Goal: Task Accomplishment & Management: Complete application form

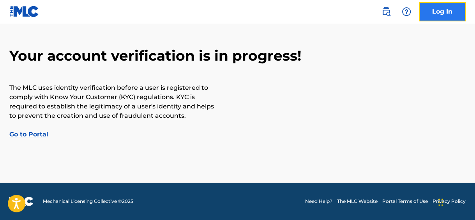
click at [431, 7] on link "Log In" at bounding box center [441, 11] width 47 height 19
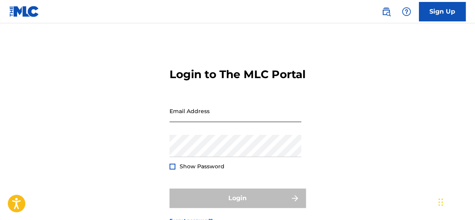
click at [254, 122] on input "Email Address" at bounding box center [235, 111] width 132 height 22
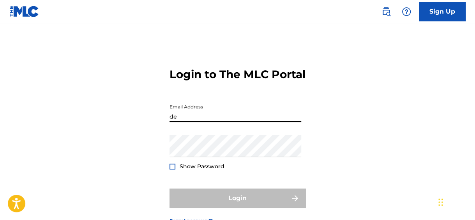
type input "[EMAIL_ADDRESS][DOMAIN_NAME]"
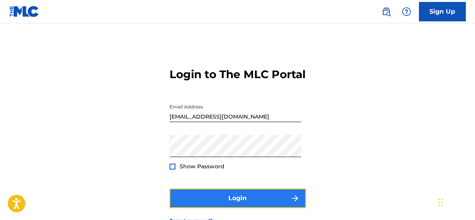
click at [228, 206] on button "Login" at bounding box center [237, 198] width 136 height 19
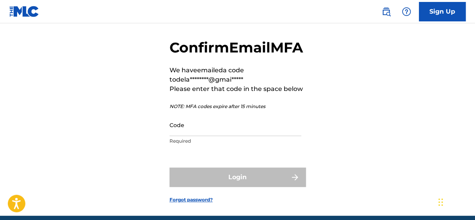
scroll to position [30, 0]
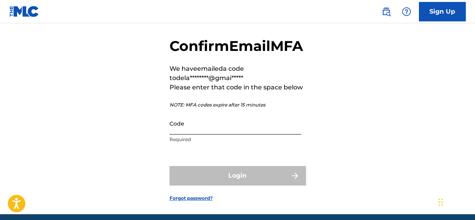
click at [241, 135] on input "Code" at bounding box center [235, 124] width 132 height 22
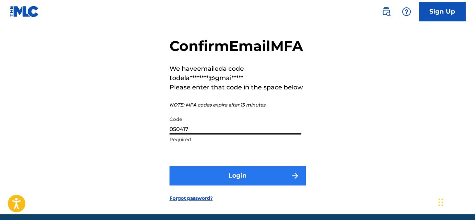
type input "050417"
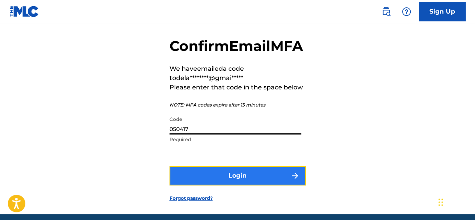
click at [246, 186] on button "Login" at bounding box center [237, 175] width 136 height 19
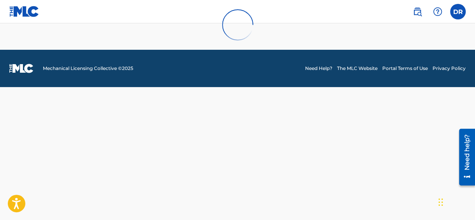
click at [440, 202] on div "Chat Widget" at bounding box center [455, 201] width 39 height 37
click at [439, 202] on div "Chat Widget" at bounding box center [455, 201] width 39 height 37
click at [28, 16] on div at bounding box center [237, 25] width 475 height 50
click at [27, 13] on div at bounding box center [237, 25] width 475 height 50
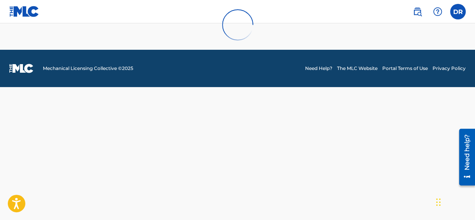
click at [461, 18] on div at bounding box center [237, 25] width 475 height 50
click at [450, 9] on div at bounding box center [237, 25] width 475 height 50
click at [456, 14] on div at bounding box center [237, 25] width 475 height 50
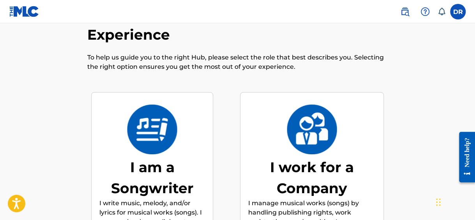
scroll to position [35, 0]
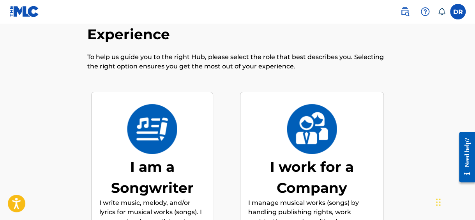
click at [149, 146] on img at bounding box center [152, 129] width 51 height 50
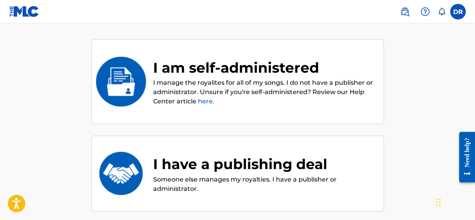
scroll to position [89, 0]
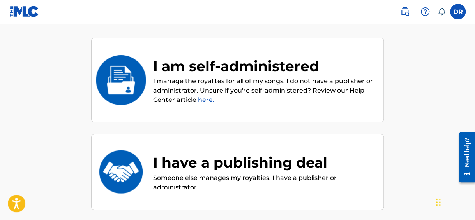
click at [181, 83] on p "I manage the royalites for all of my songs. I do not have a publisher or admini…" at bounding box center [264, 91] width 222 height 28
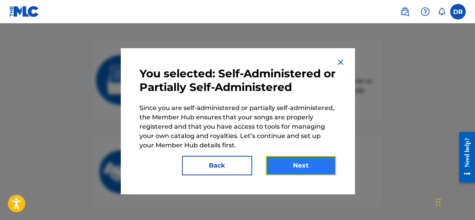
click at [299, 169] on button "Next" at bounding box center [300, 165] width 70 height 19
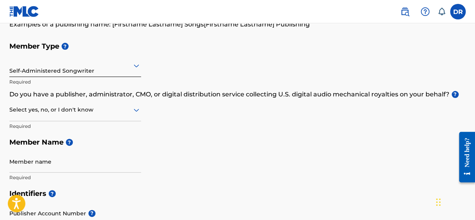
scroll to position [77, 0]
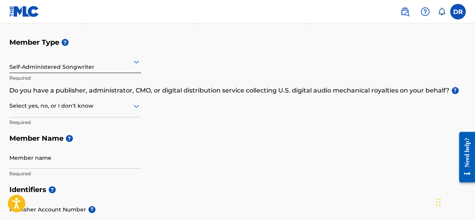
click at [96, 102] on div at bounding box center [75, 106] width 132 height 10
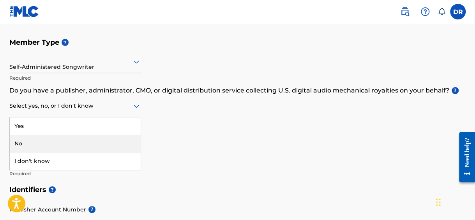
click at [79, 150] on div "No" at bounding box center [75, 144] width 131 height 18
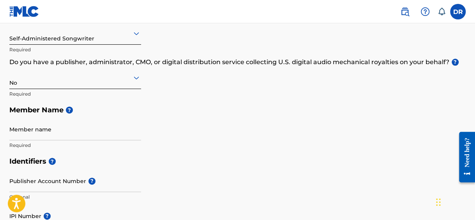
scroll to position [106, 0]
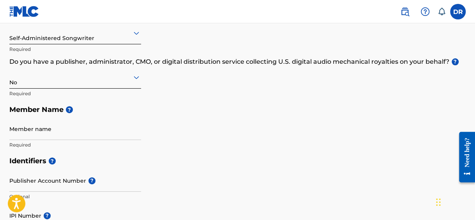
click at [100, 83] on div "No" at bounding box center [75, 77] width 132 height 19
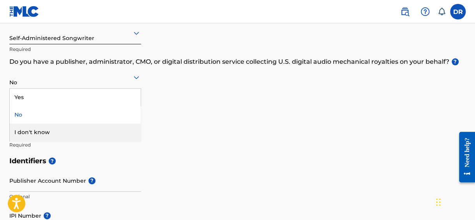
click at [92, 136] on div "I don't know" at bounding box center [75, 133] width 131 height 18
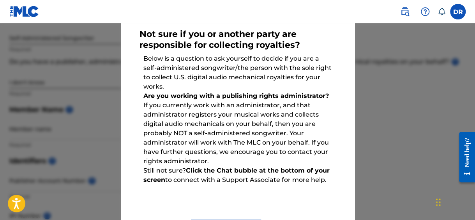
scroll to position [44, 0]
click at [346, 40] on div "Not sure if you or another party are responsible for collecting royalties? Belo…" at bounding box center [238, 131] width 234 height 254
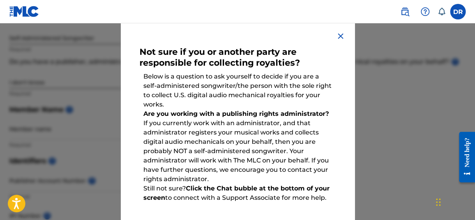
scroll to position [26, 0]
click at [331, 33] on div "Not sure if you or another party are responsible for collecting royalties? Belo…" at bounding box center [238, 150] width 234 height 254
click at [339, 39] on img at bounding box center [340, 36] width 9 height 9
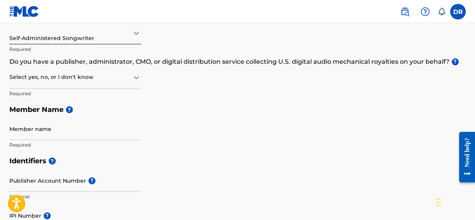
click at [99, 74] on div at bounding box center [75, 77] width 132 height 10
click at [94, 115] on div "No" at bounding box center [75, 115] width 131 height 18
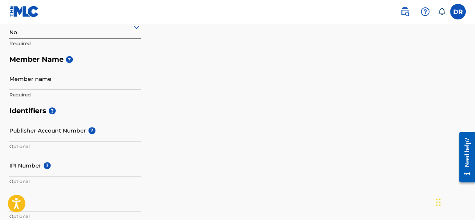
scroll to position [157, 0]
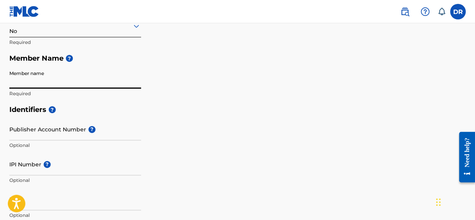
click at [82, 79] on input "Member name" at bounding box center [75, 78] width 132 height 22
type input "E"
type input "F"
type input "y"
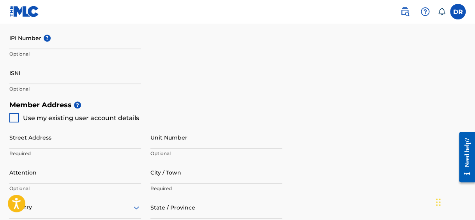
scroll to position [285, 0]
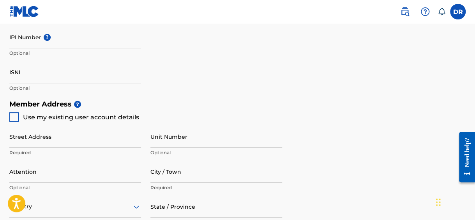
type input "FbnEazzzy"
click at [13, 118] on div at bounding box center [13, 117] width 9 height 9
type input "[STREET_ADDRESS][PERSON_NAME]"
type input "[GEOGRAPHIC_DATA]"
type input "20111"
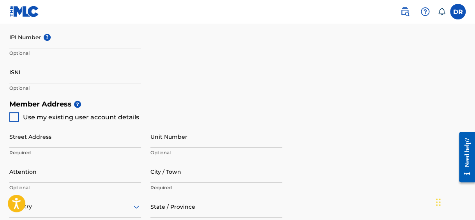
type input "380"
type input "2544629"
type input "[EMAIL_ADDRESS][DOMAIN_NAME]"
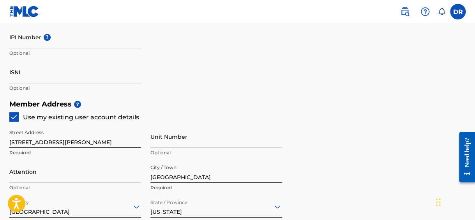
click at [9, 120] on div at bounding box center [13, 117] width 9 height 9
click at [17, 115] on div at bounding box center [13, 117] width 9 height 9
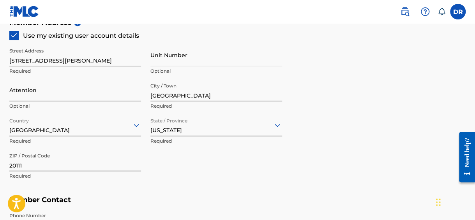
scroll to position [367, 0]
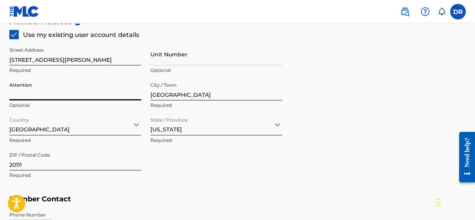
click at [57, 87] on input "Attention" at bounding box center [75, 89] width 132 height 22
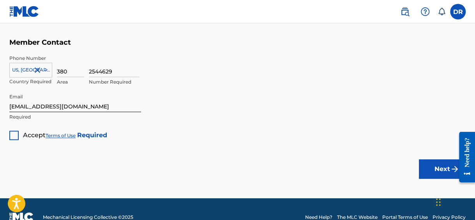
scroll to position [526, 0]
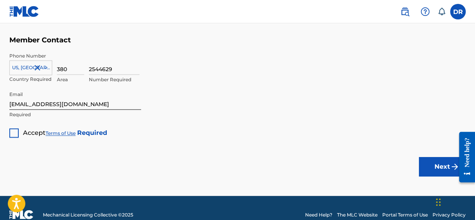
click at [20, 132] on div "Accept Terms of Use Required" at bounding box center [58, 130] width 98 height 15
click at [11, 132] on div at bounding box center [13, 132] width 9 height 9
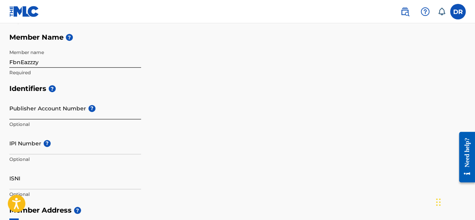
scroll to position [180, 0]
